Goal: Information Seeking & Learning: Learn about a topic

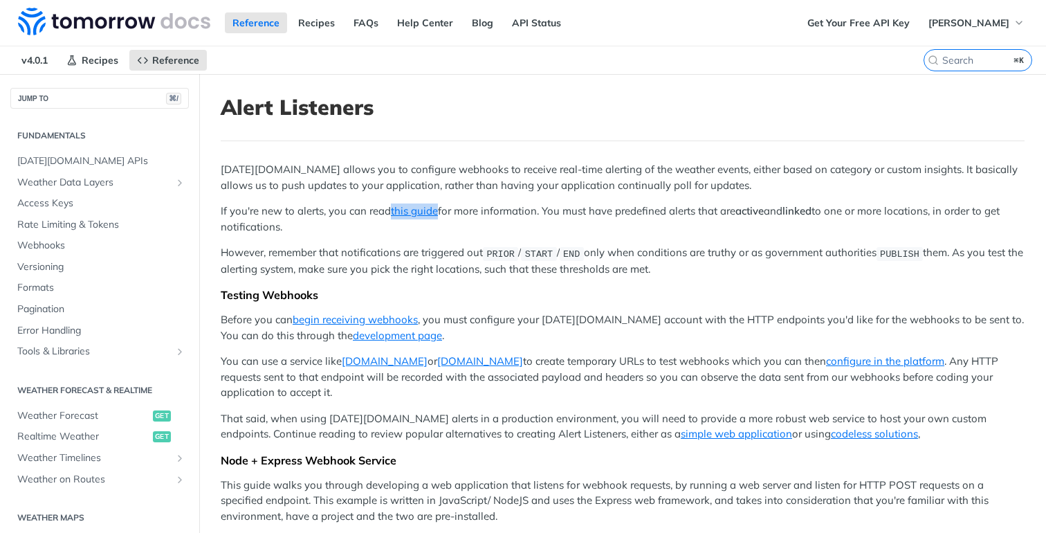
scroll to position [386, 0]
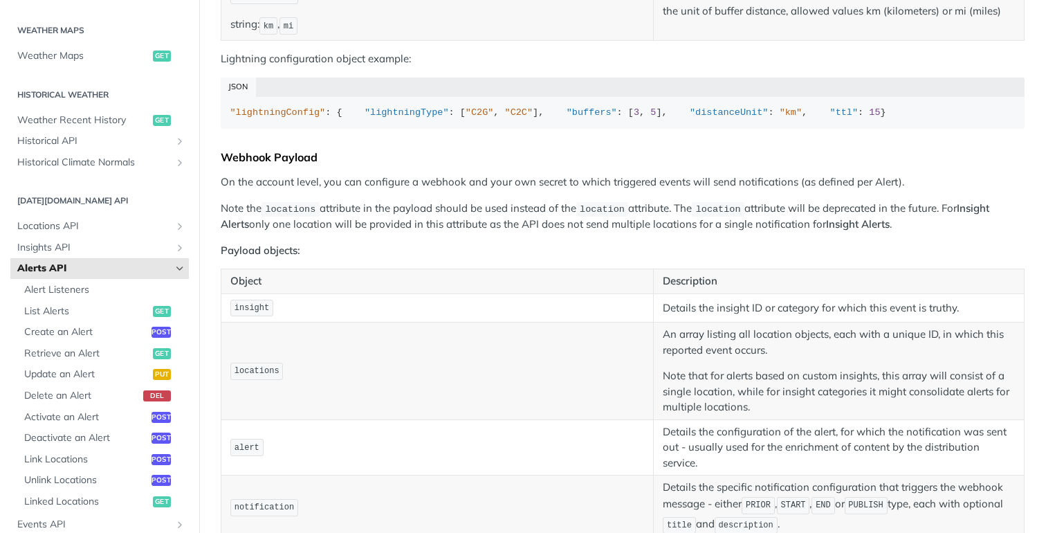
scroll to position [1135, 0]
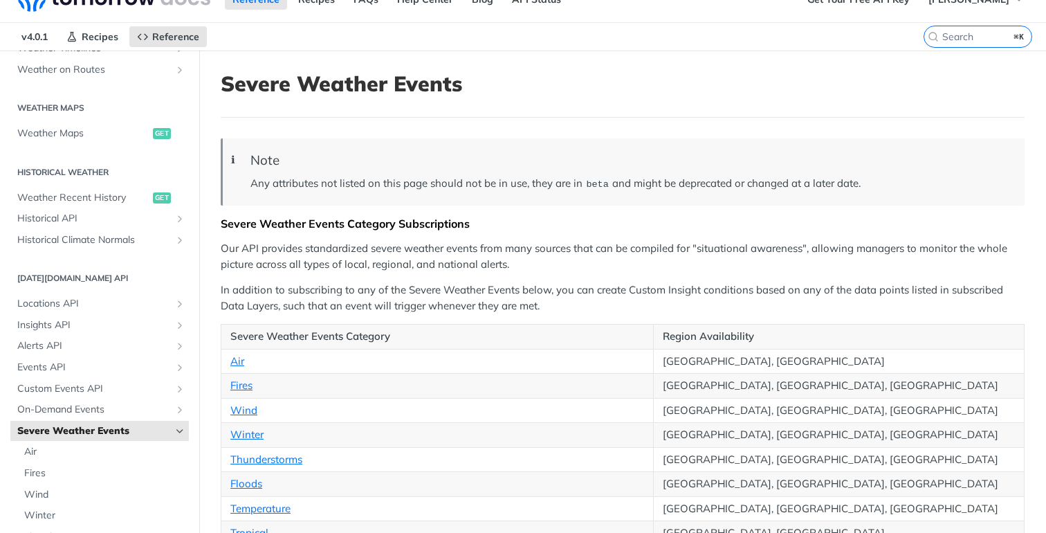
scroll to position [6, 0]
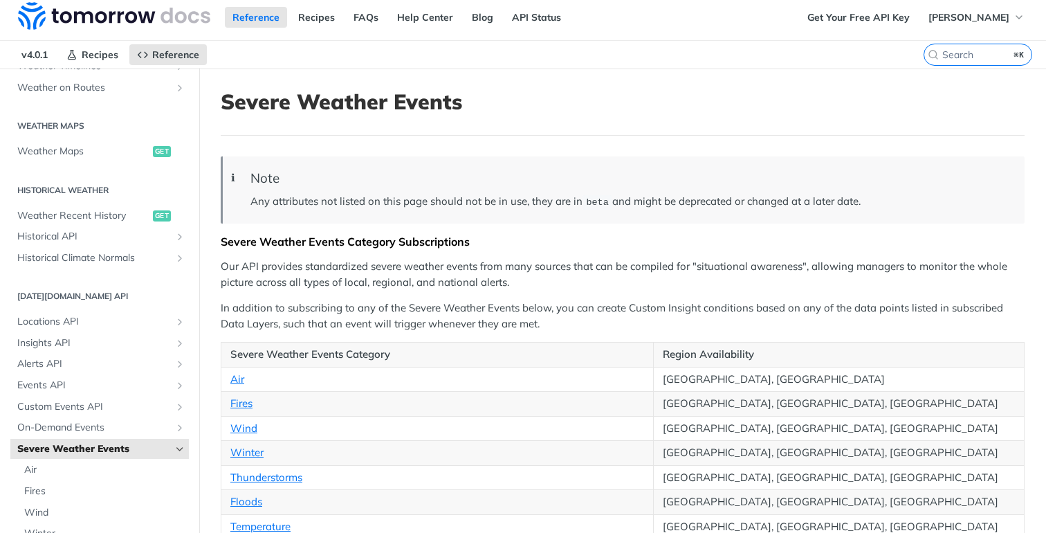
click at [281, 103] on h1 "Severe Weather Events" at bounding box center [623, 101] width 804 height 25
copy h1 "Severe"
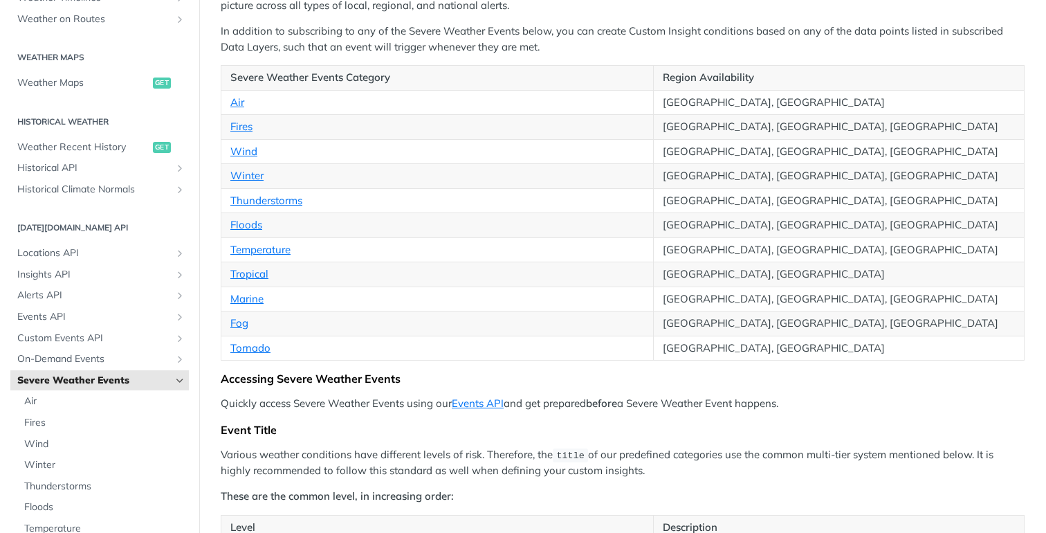
scroll to position [306, 0]
